Goal: Task Accomplishment & Management: Manage account settings

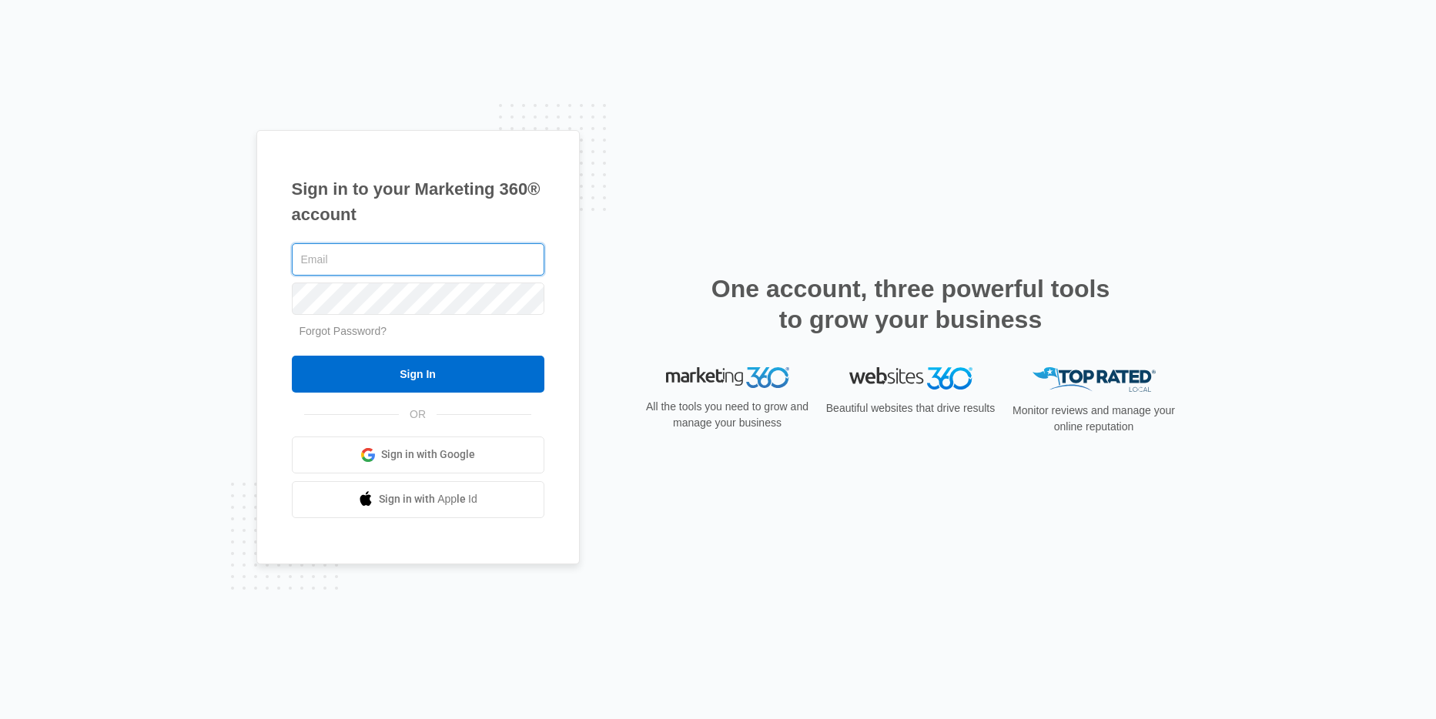
type input "[PERSON_NAME][EMAIL_ADDRESS][PERSON_NAME][DOMAIN_NAME]"
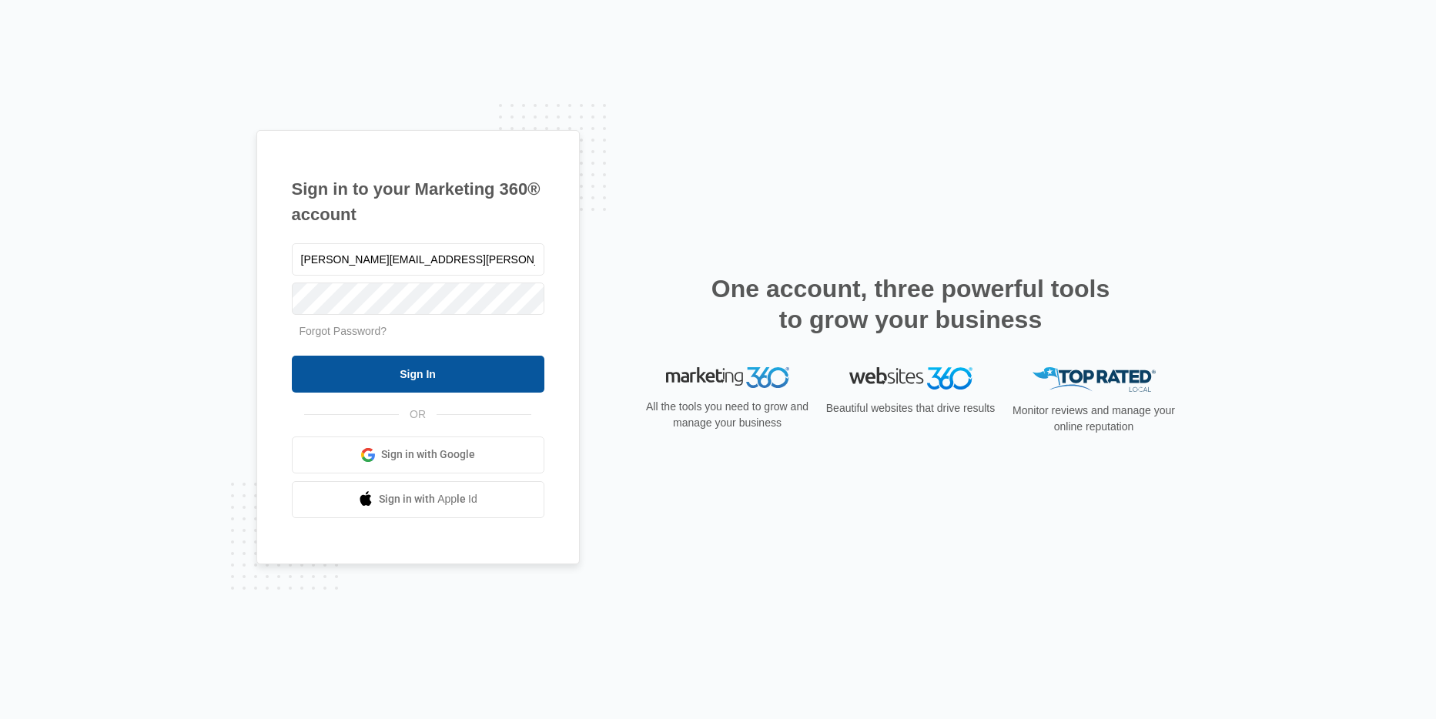
click at [392, 369] on input "Sign In" at bounding box center [418, 374] width 252 height 37
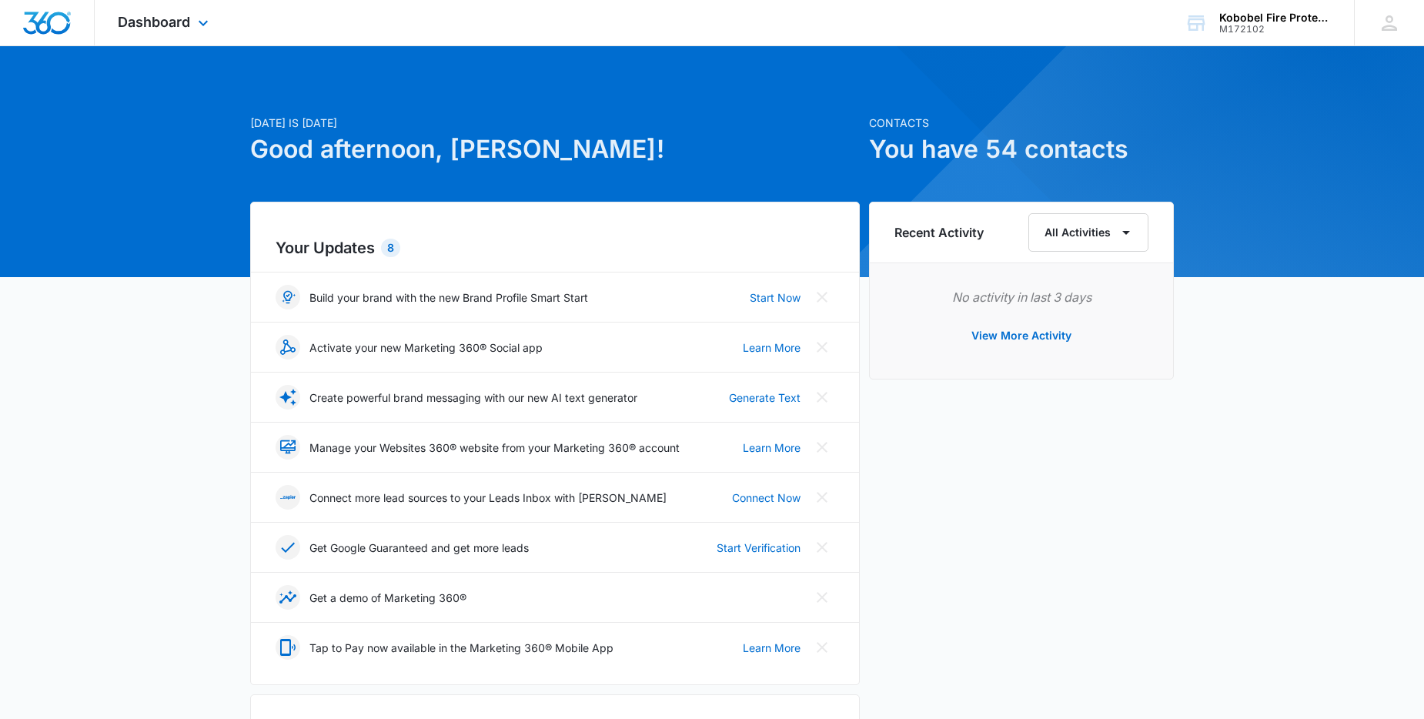
click at [196, 9] on div "Dashboard Apps Reputation Websites Forms CRM Email Social Payments POS Content …" at bounding box center [165, 22] width 141 height 45
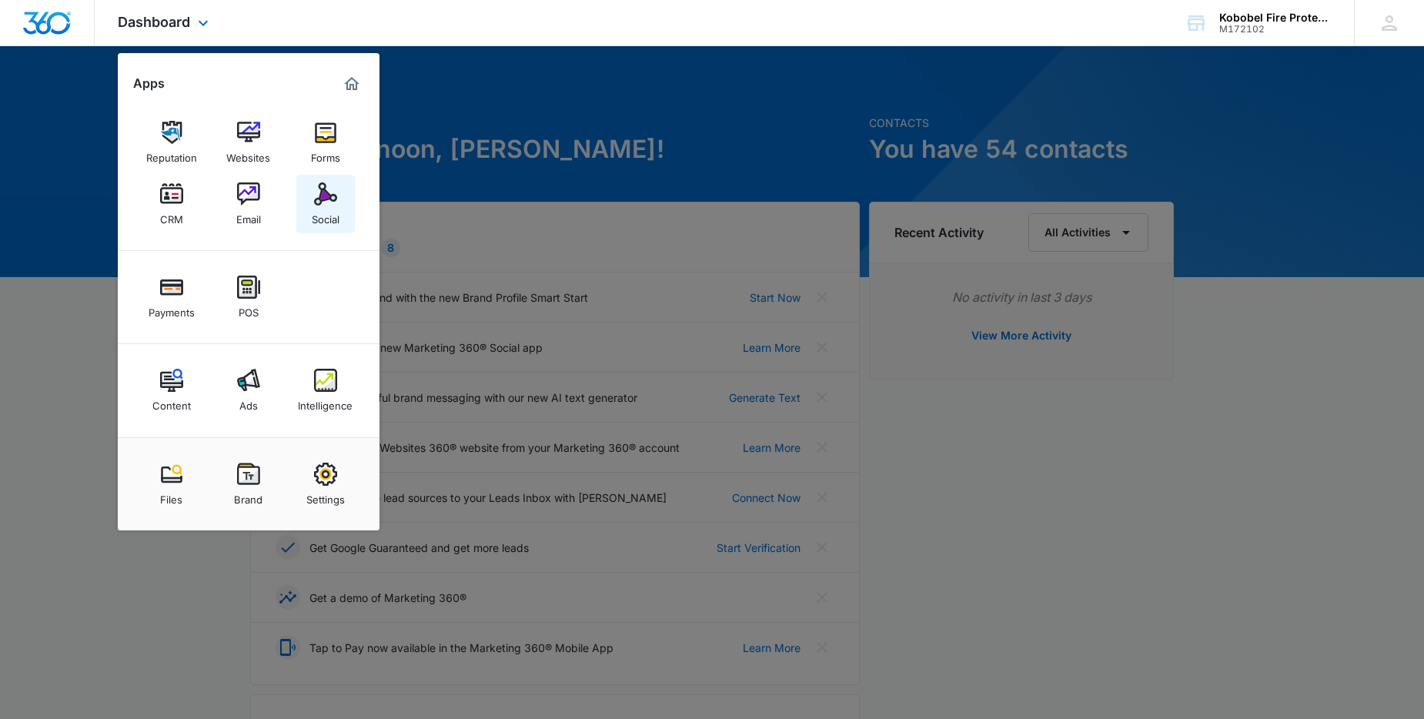
click at [330, 204] on img at bounding box center [325, 193] width 23 height 23
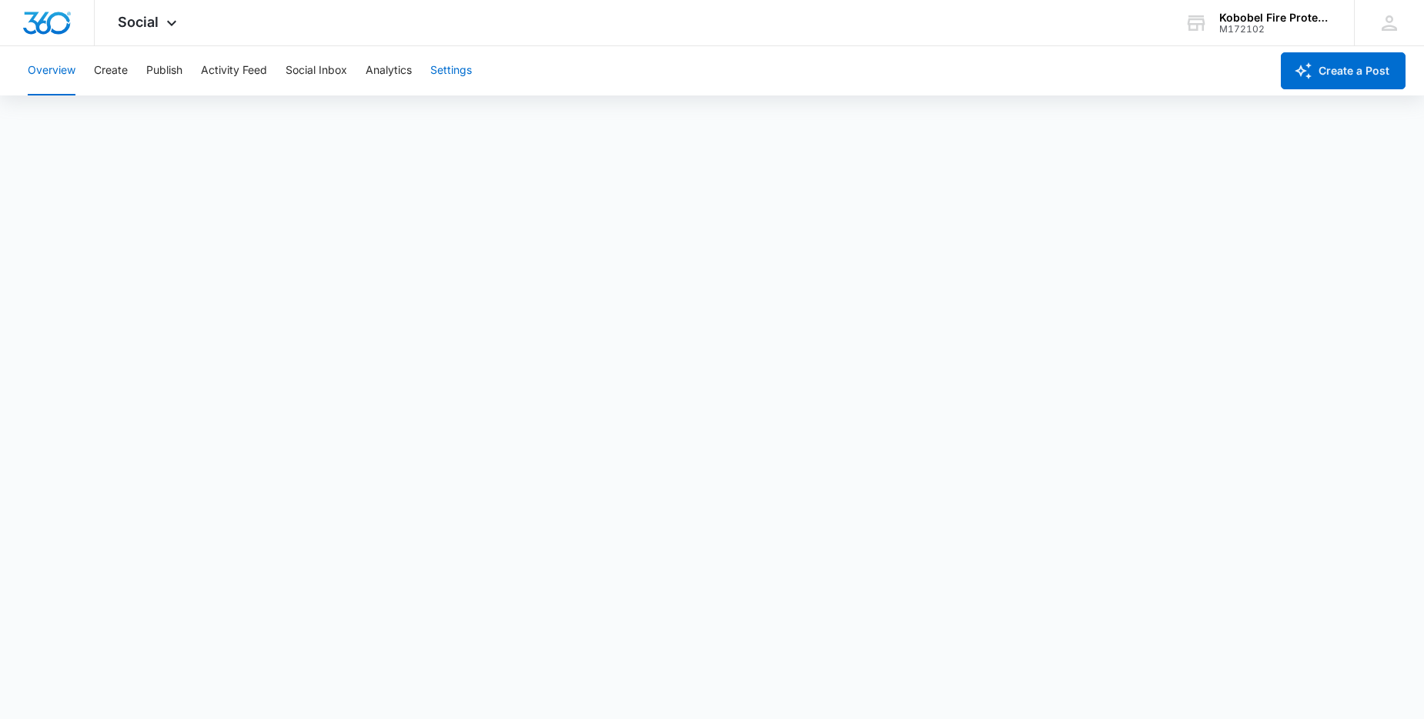
click at [453, 79] on button "Settings" at bounding box center [451, 70] width 42 height 49
